Goal: Information Seeking & Learning: Learn about a topic

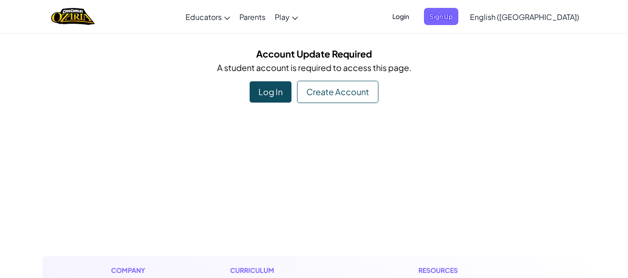
click at [277, 93] on div "Log In" at bounding box center [271, 91] width 42 height 21
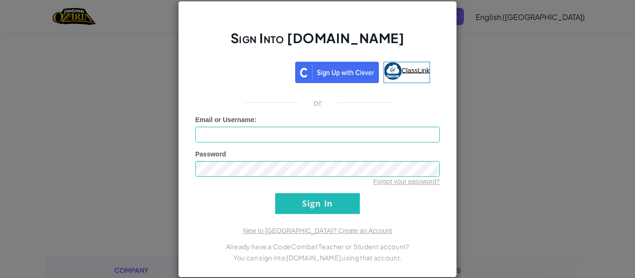
click at [415, 77] on link "ClassLink" at bounding box center [406, 72] width 47 height 21
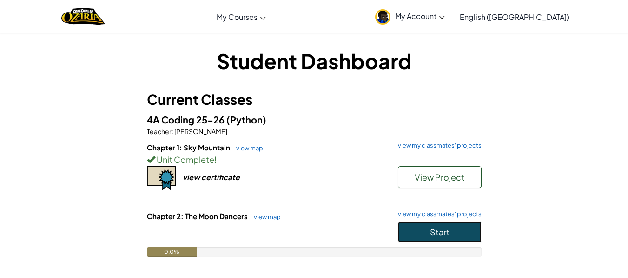
click at [448, 229] on span "Start" at bounding box center [440, 232] width 20 height 11
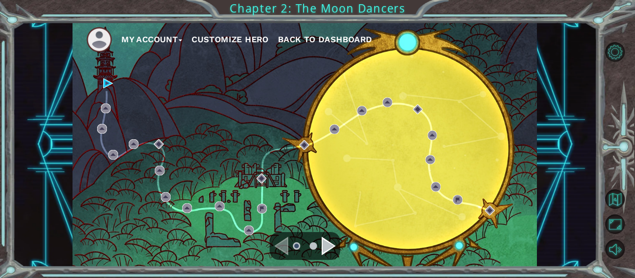
click at [102, 79] on div "My Account Customize Hero Back to Dashboard" at bounding box center [304, 144] width 464 height 245
click at [103, 82] on div "My Account Customize Hero Back to Dashboard" at bounding box center [304, 144] width 464 height 245
click at [104, 82] on img at bounding box center [108, 84] width 10 height 10
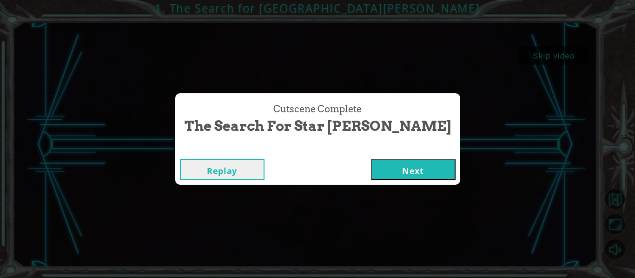
click at [400, 166] on button "Next" at bounding box center [413, 169] width 85 height 21
